Goal: Find specific page/section: Find specific page/section

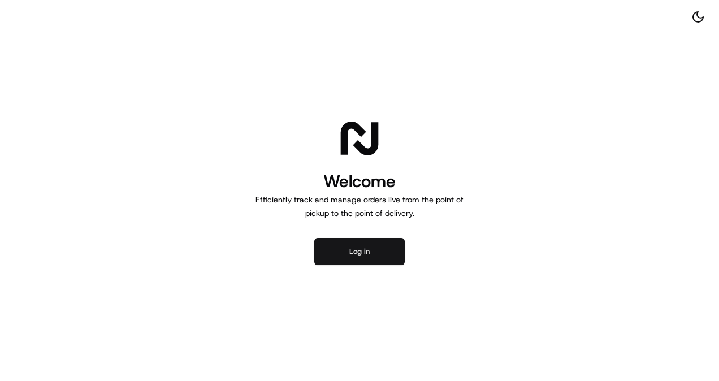
click at [364, 261] on button "Log in" at bounding box center [359, 251] width 90 height 27
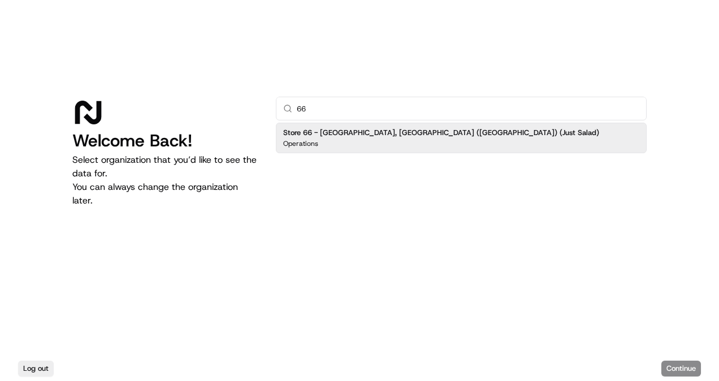
type input "66"
click at [438, 133] on h2 "Store 66 - [GEOGRAPHIC_DATA], [GEOGRAPHIC_DATA] ([GEOGRAPHIC_DATA]) (Just Salad)" at bounding box center [441, 133] width 316 height 10
click at [666, 365] on button "Continue" at bounding box center [681, 369] width 40 height 16
